Goal: Task Accomplishment & Management: Complete application form

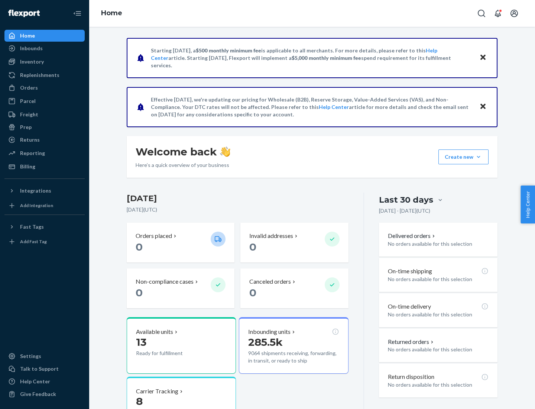
click at [479, 157] on button "Create new Create new inbound Create new order Create new product" at bounding box center [464, 156] width 50 height 15
click at [45, 48] on div "Inbounds" at bounding box center [44, 48] width 79 height 10
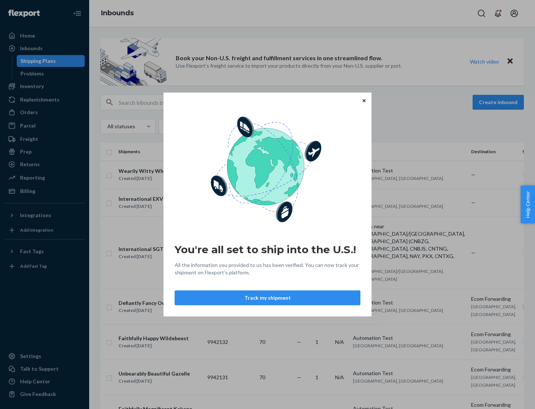
click at [45, 86] on div "You're all set to ship into the U.S.! All the information you provided to us ha…" at bounding box center [267, 204] width 535 height 409
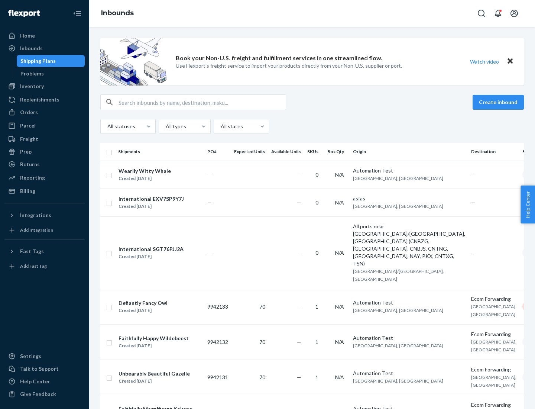
click at [312, 13] on div "Inbounds" at bounding box center [312, 13] width 446 height 27
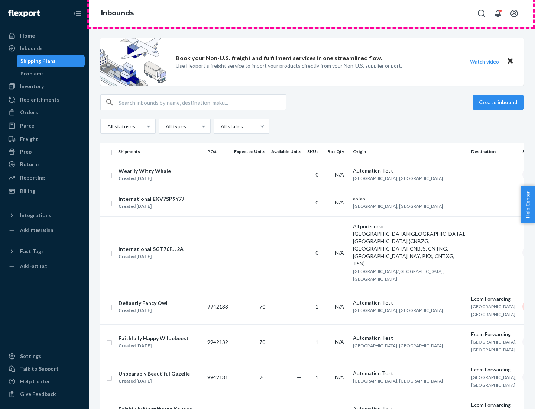
click at [312, 13] on div "Inbounds" at bounding box center [312, 13] width 446 height 27
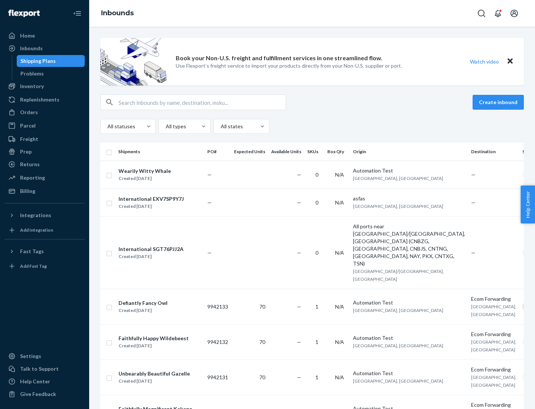
click at [312, 126] on div "All statuses All types All states" at bounding box center [312, 126] width 424 height 15
click at [37, 61] on div "Shipping Plans" at bounding box center [37, 60] width 35 height 7
click at [500, 102] on button "Create inbound" at bounding box center [498, 102] width 51 height 15
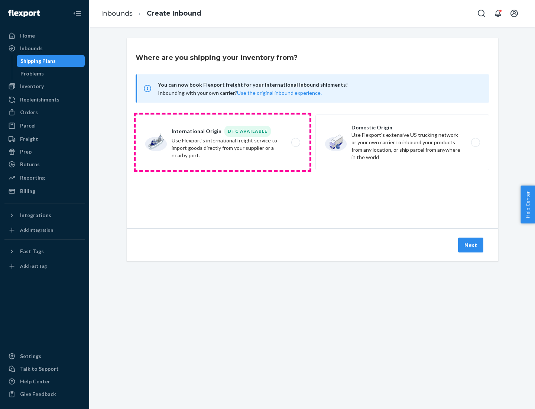
click at [223, 142] on label "International Origin DTC Available Use Flexport's international freight service…" at bounding box center [223, 143] width 174 height 56
click at [296, 142] on input "International Origin DTC Available Use Flexport's international freight service…" at bounding box center [298, 142] width 5 height 5
radio input "true"
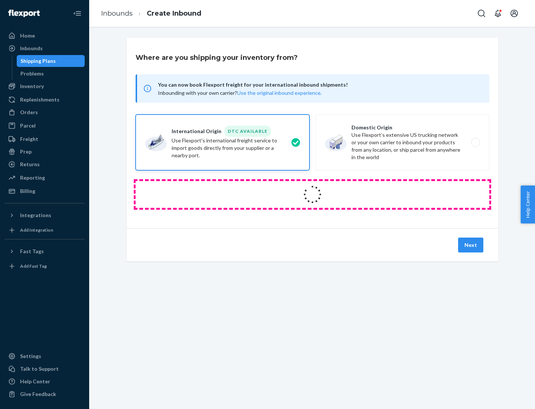
click at [313, 194] on icon at bounding box center [312, 194] width 21 height 21
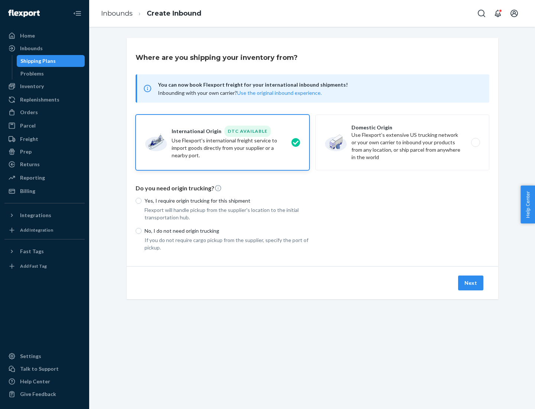
click at [227, 200] on p "Yes, I require origin trucking for this shipment" at bounding box center [227, 200] width 165 height 7
click at [142, 200] on input "Yes, I require origin trucking for this shipment" at bounding box center [139, 201] width 6 height 6
radio input "true"
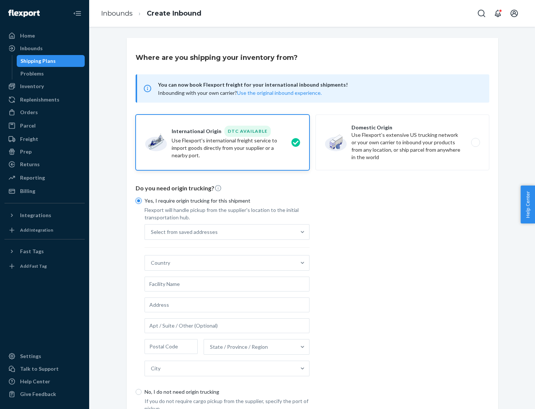
scroll to position [14, 0]
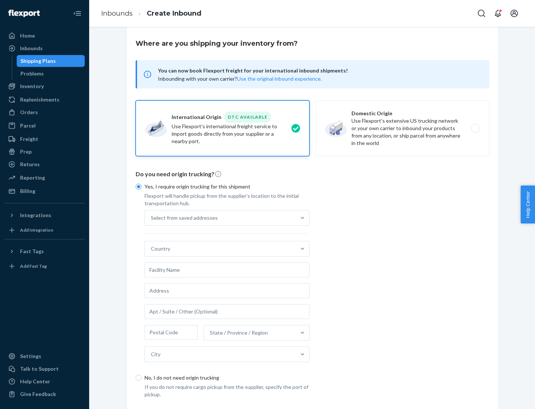
click at [220, 217] on div "Select from saved addresses" at bounding box center [220, 217] width 151 height 15
click at [152, 217] on input "Select from saved addresses" at bounding box center [151, 217] width 1 height 7
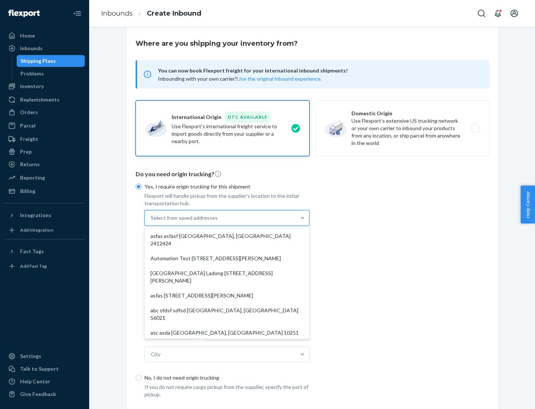
scroll to position [32, 0]
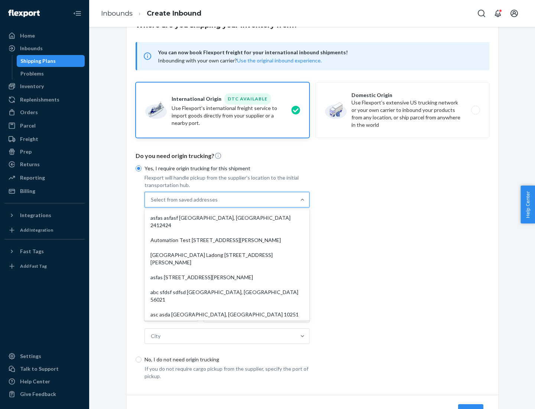
click at [227, 217] on div "asfas asfasf [GEOGRAPHIC_DATA], [GEOGRAPHIC_DATA] 2412424" at bounding box center [227, 221] width 162 height 22
click at [152, 203] on input "option asfas asfasf [GEOGRAPHIC_DATA], [GEOGRAPHIC_DATA] 2412424 focused, 1 of …" at bounding box center [151, 199] width 1 height 7
type input "asfas"
type input "asfasf"
type input "2412424"
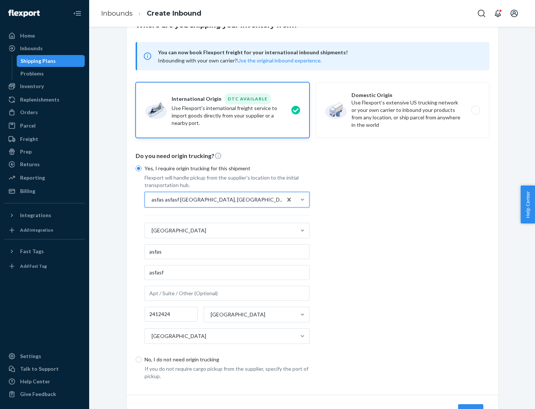
scroll to position [69, 0]
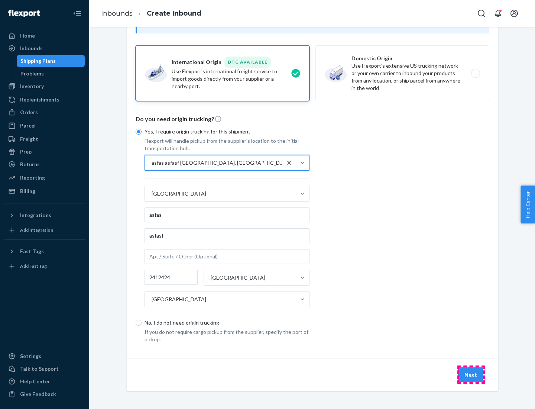
click at [471, 374] on button "Next" at bounding box center [470, 374] width 25 height 15
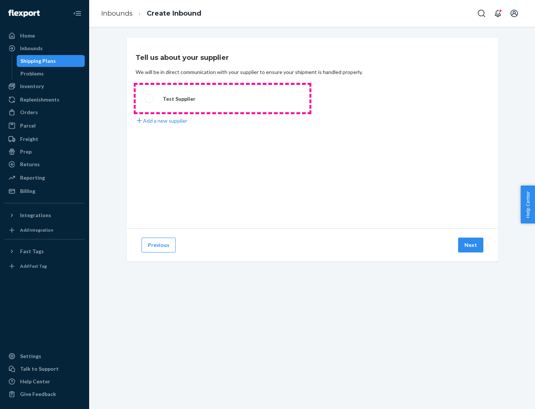
click at [223, 99] on label "Test Supplier" at bounding box center [223, 99] width 174 height 28
click at [150, 99] on input "Test Supplier" at bounding box center [147, 98] width 5 height 5
radio input "true"
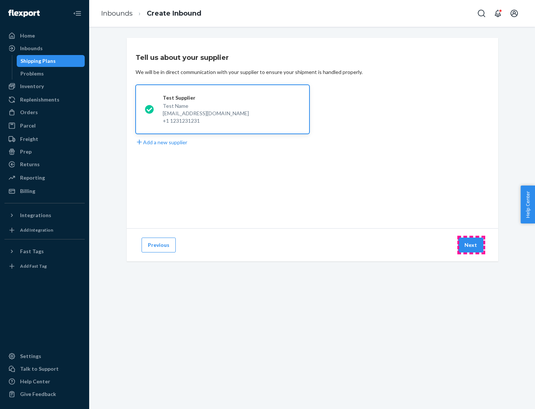
click at [471, 245] on button "Next" at bounding box center [470, 245] width 25 height 15
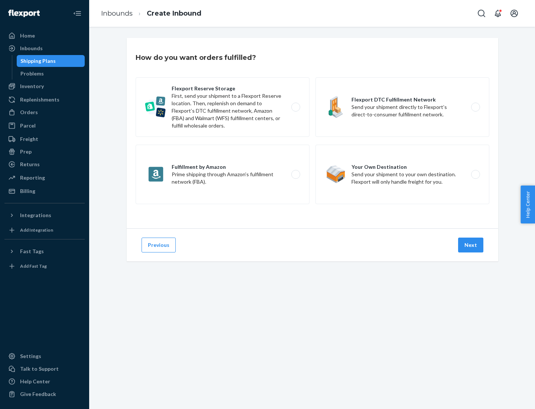
click at [223, 174] on label "Fulfillment by Amazon Prime shipping through Amazon’s fulfillment network (FBA)." at bounding box center [223, 174] width 174 height 59
click at [296, 174] on input "Fulfillment by Amazon Prime shipping through Amazon’s fulfillment network (FBA)." at bounding box center [298, 174] width 5 height 5
radio input "true"
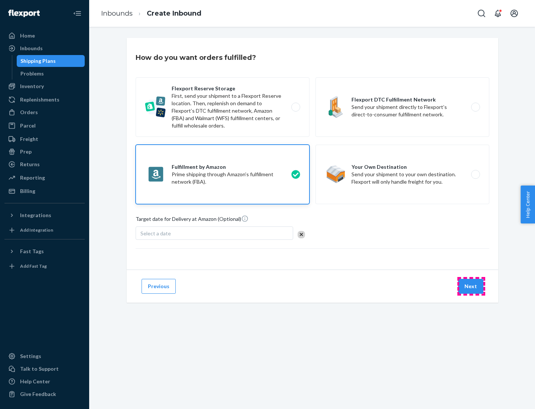
click at [471, 286] on button "Next" at bounding box center [470, 286] width 25 height 15
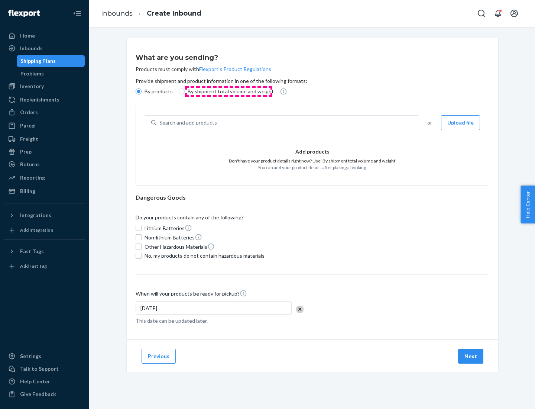
click at [229, 91] on p "By shipment total volume and weight" at bounding box center [231, 91] width 86 height 7
click at [185, 91] on input "By shipment total volume and weight" at bounding box center [182, 91] width 6 height 6
radio input "true"
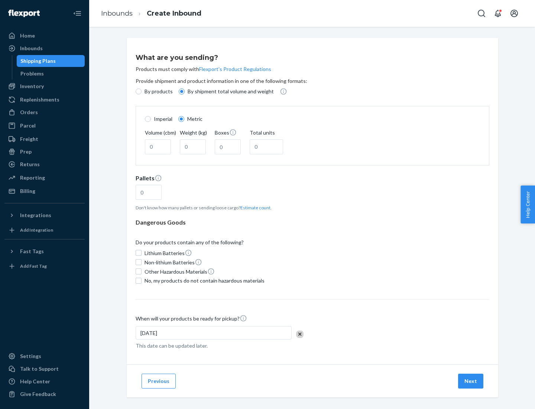
click at [158, 91] on p "By products" at bounding box center [159, 91] width 28 height 7
click at [142, 91] on input "By products" at bounding box center [139, 91] width 6 height 6
radio input "true"
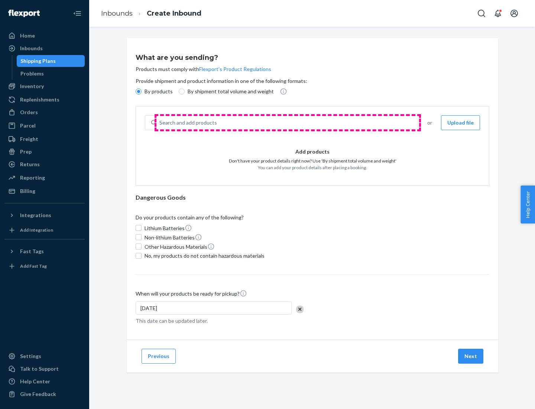
click at [288, 123] on div "Search and add products" at bounding box center [288, 122] width 262 height 13
click at [160, 123] on input "Search and add products" at bounding box center [159, 122] width 1 height 7
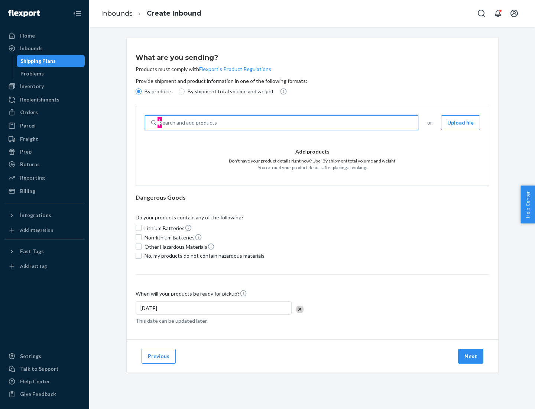
type input "test"
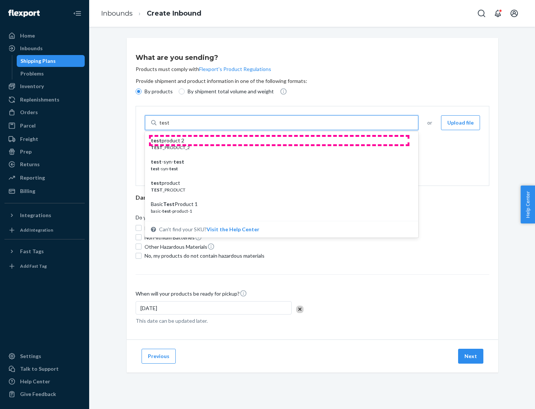
click at [279, 141] on div "test product 2" at bounding box center [279, 140] width 256 height 7
click at [169, 126] on input "test" at bounding box center [164, 122] width 10 height 7
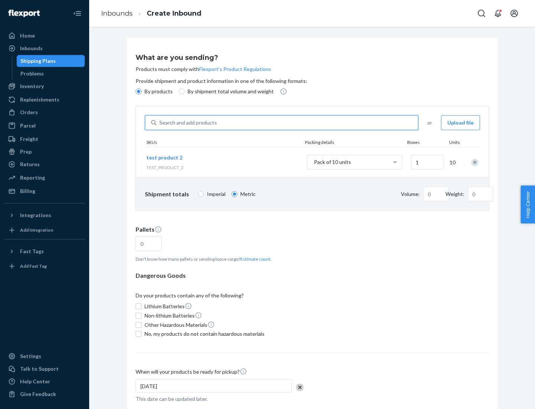
type input "1"
type input "0.02"
type input "22.23"
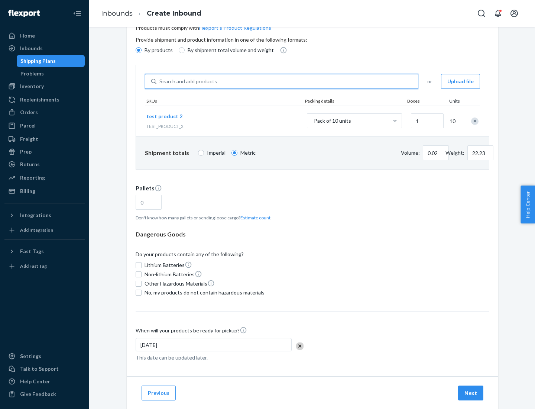
click at [254, 217] on button "Estimate count" at bounding box center [256, 218] width 30 height 6
type input "1"
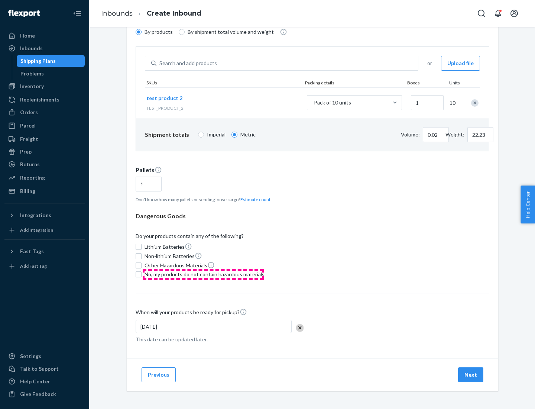
click at [203, 274] on span "No, my products do not contain hazardous materials" at bounding box center [205, 274] width 120 height 7
click at [142, 274] on input "No, my products do not contain hazardous materials" at bounding box center [139, 274] width 6 height 6
checkbox input "true"
click at [471, 375] on button "Next" at bounding box center [470, 374] width 25 height 15
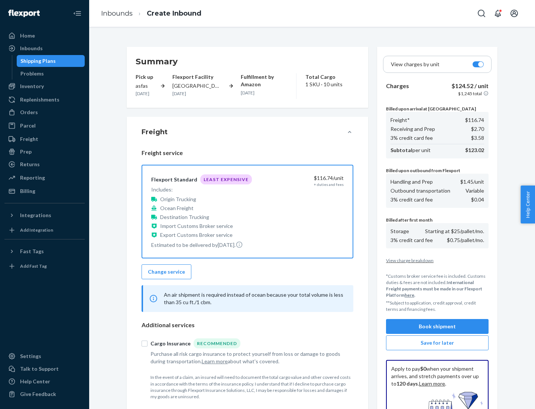
scroll to position [109, 0]
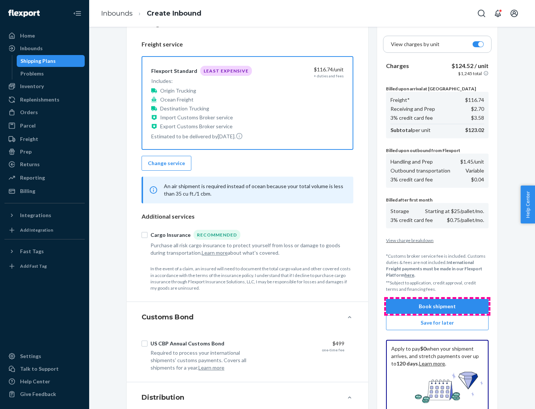
click at [438, 306] on button "Book shipment" at bounding box center [437, 306] width 103 height 15
